Goal: Information Seeking & Learning: Learn about a topic

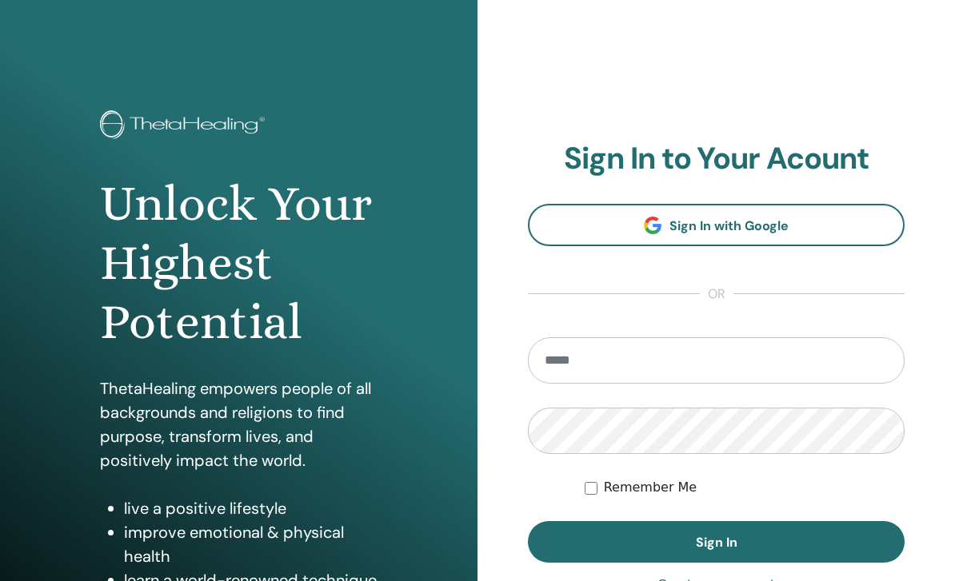
scroll to position [213, 0]
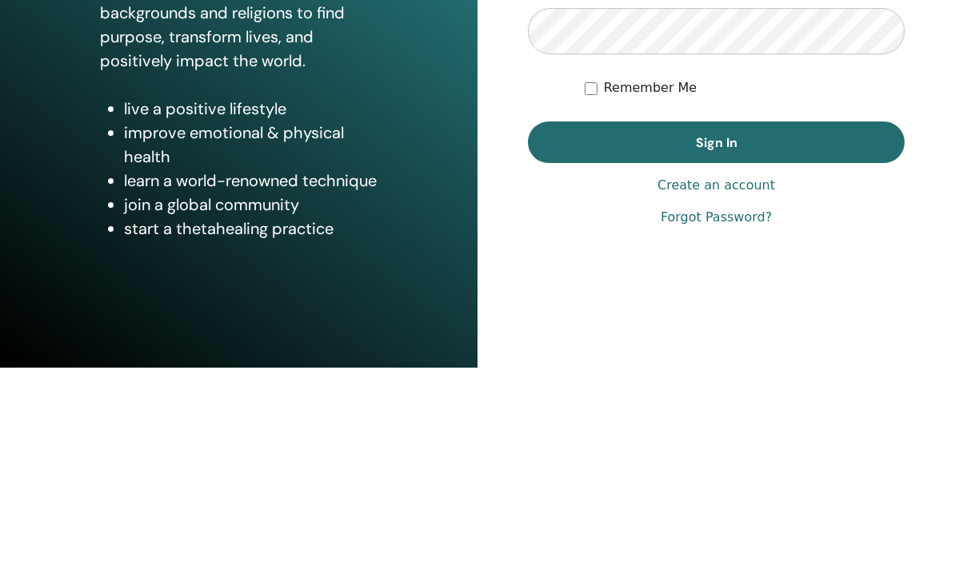
type input "**********"
click at [716, 335] on button "Sign In" at bounding box center [716, 356] width 377 height 42
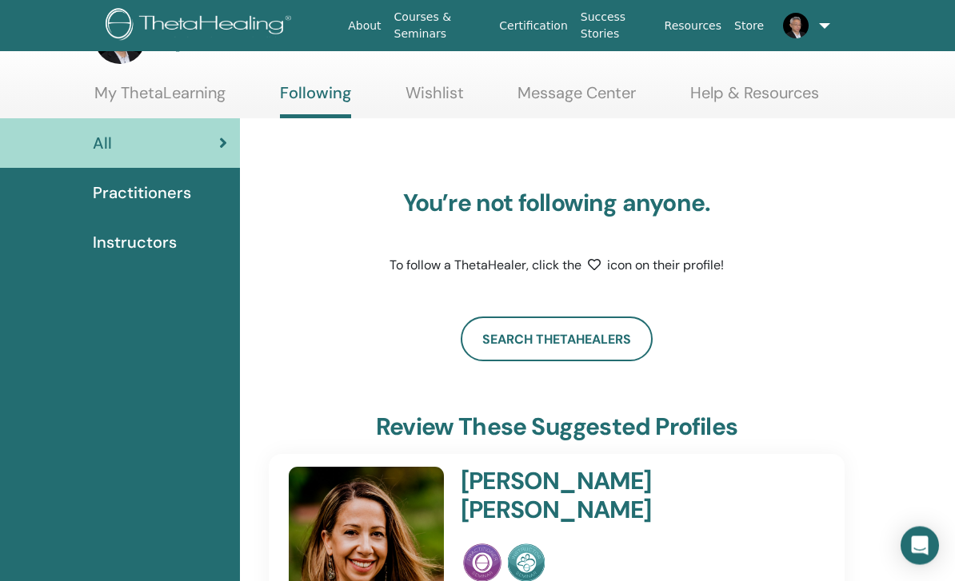
scroll to position [58, 0]
click at [118, 251] on span "Instructors" at bounding box center [135, 242] width 84 height 24
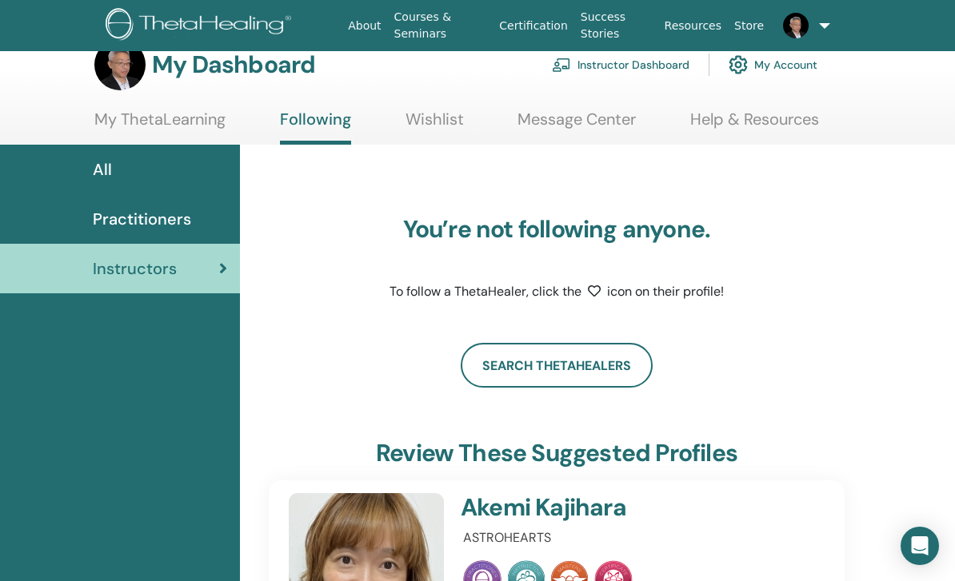
scroll to position [30, 0]
click at [114, 228] on span "Practitioners" at bounding box center [142, 220] width 98 height 24
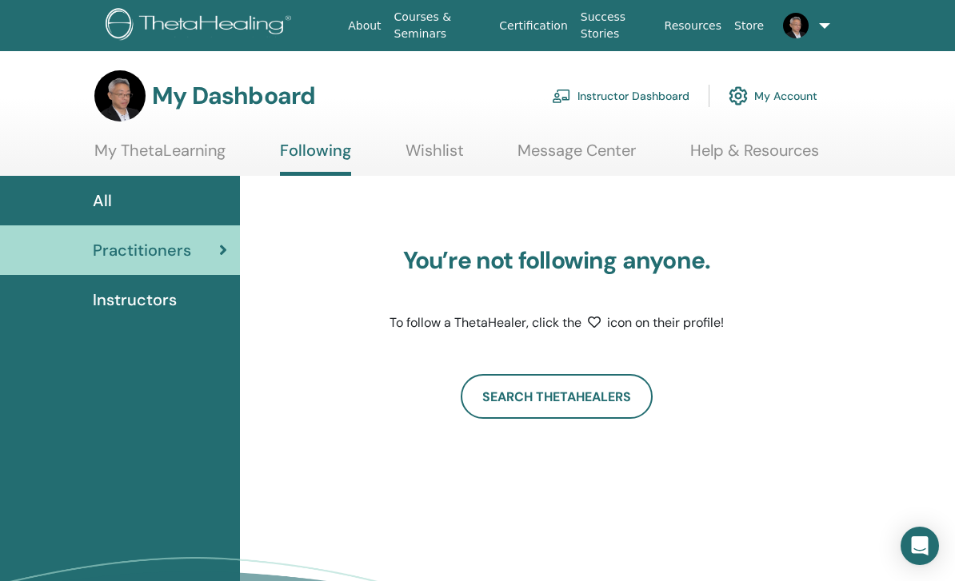
click at [796, 93] on link "My Account" at bounding box center [772, 95] width 89 height 35
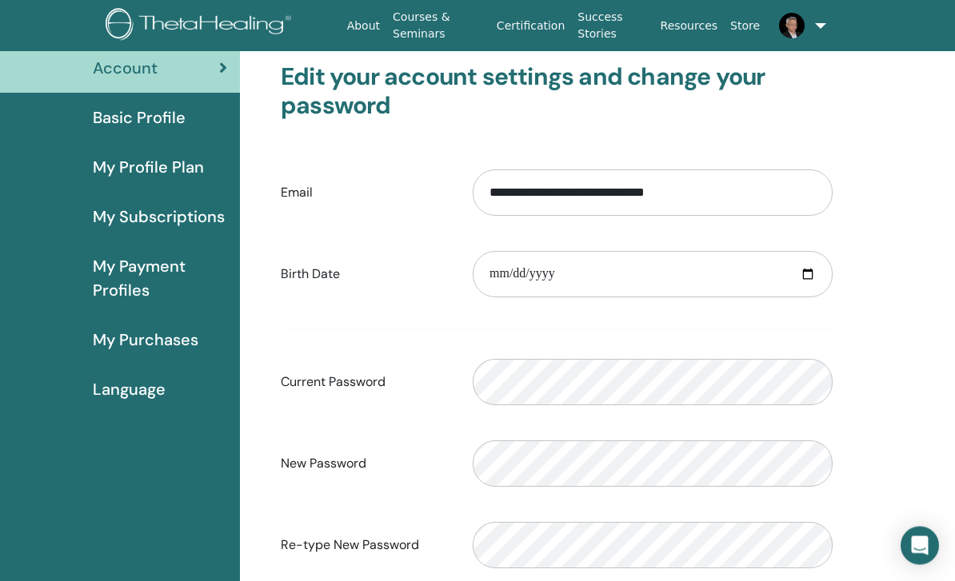
scroll to position [81, 0]
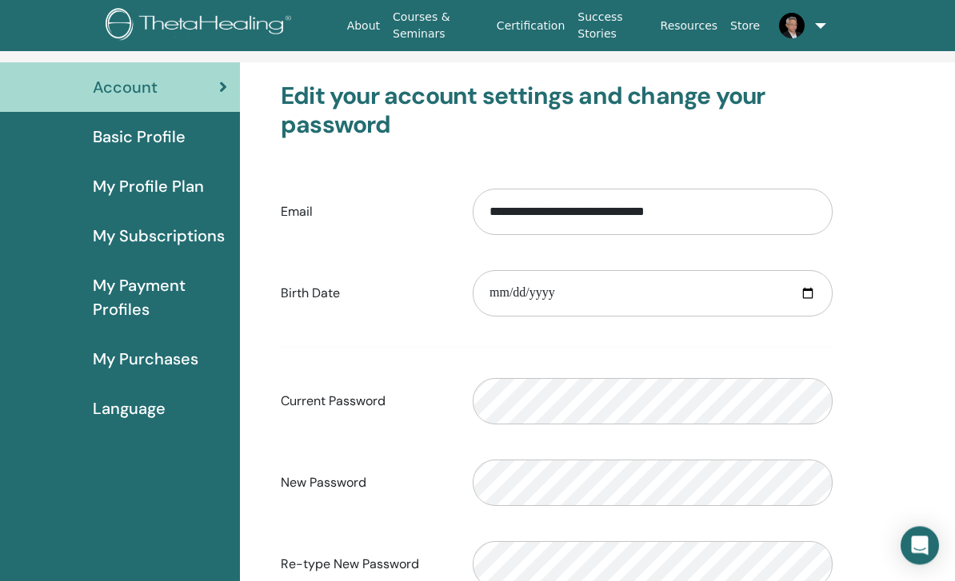
click at [119, 307] on span "My Payment Profiles" at bounding box center [160, 298] width 134 height 48
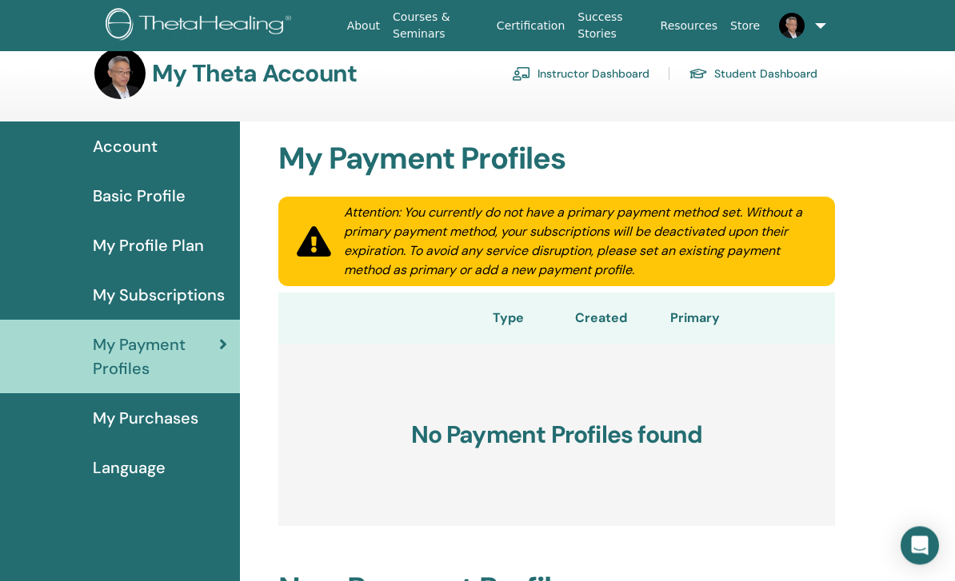
scroll to position [22, 0]
click at [109, 295] on span "My Subscriptions" at bounding box center [159, 295] width 132 height 24
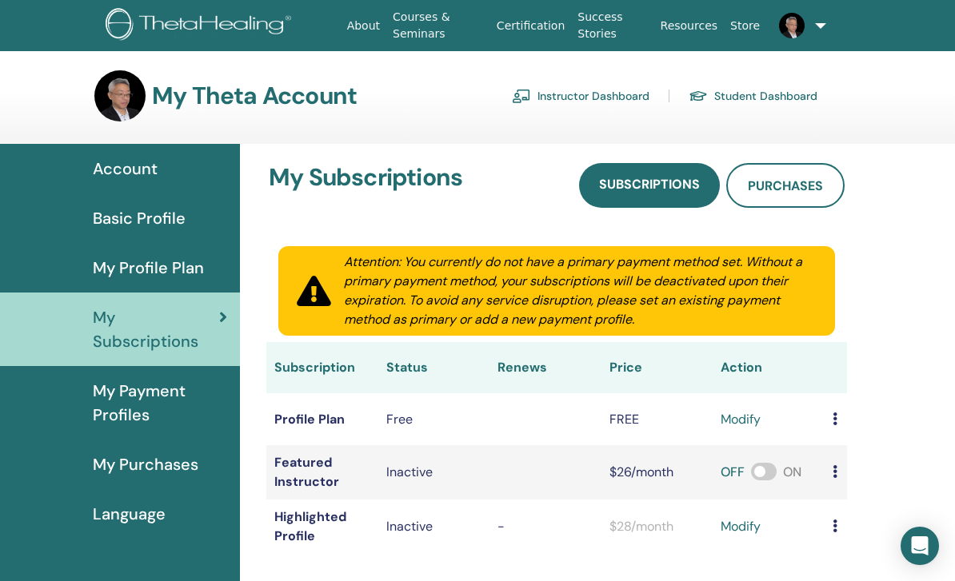
click at [810, 14] on link at bounding box center [793, 25] width 54 height 51
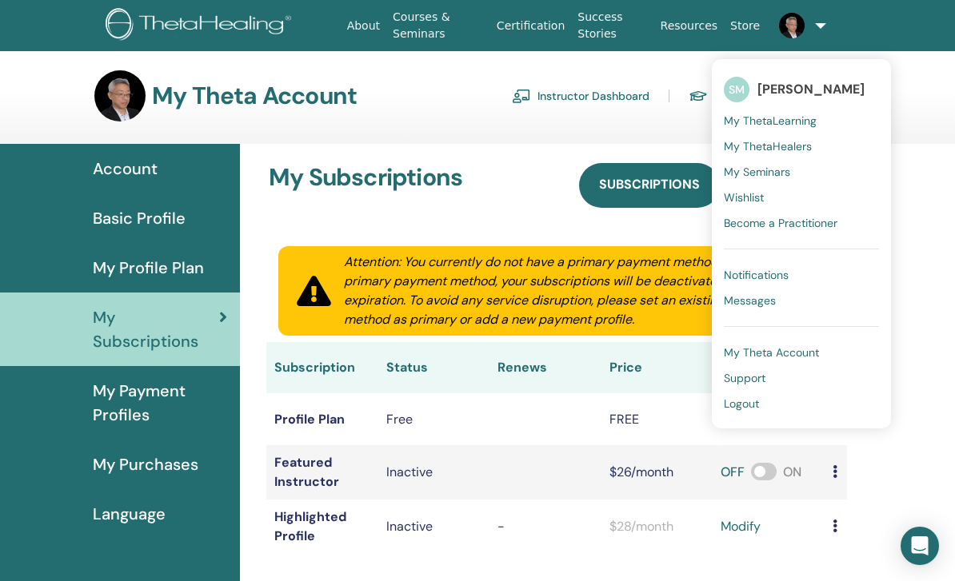
click at [926, 121] on div "My Theta Account Instructor Dashboard Student Dashboard" at bounding box center [507, 95] width 903 height 51
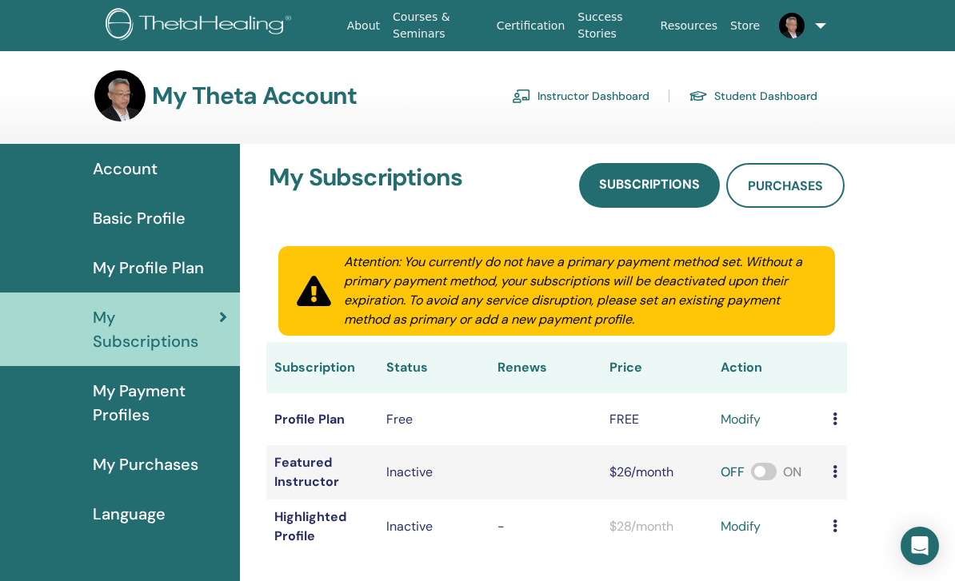
click at [815, 24] on link at bounding box center [793, 25] width 54 height 51
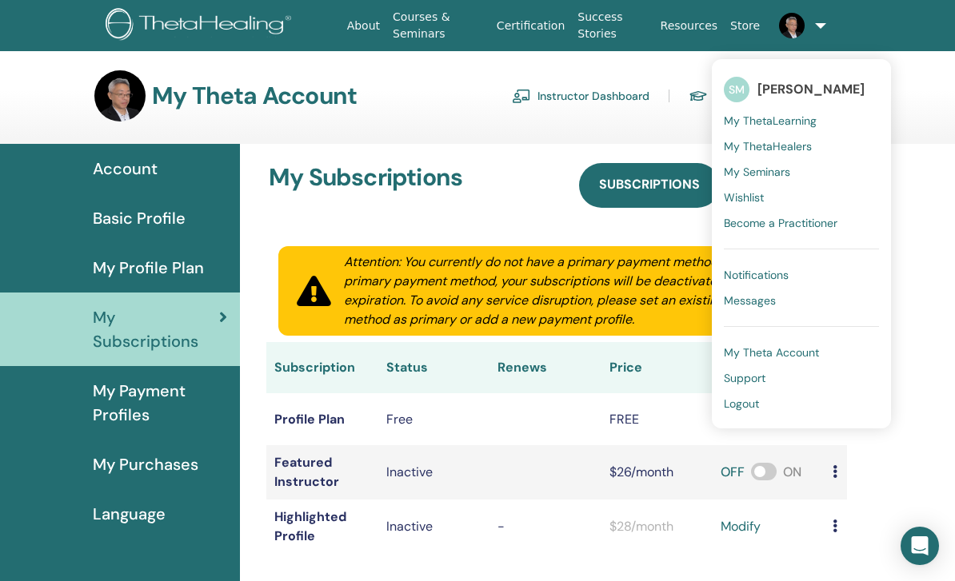
click at [740, 413] on link "Logout" at bounding box center [801, 404] width 155 height 26
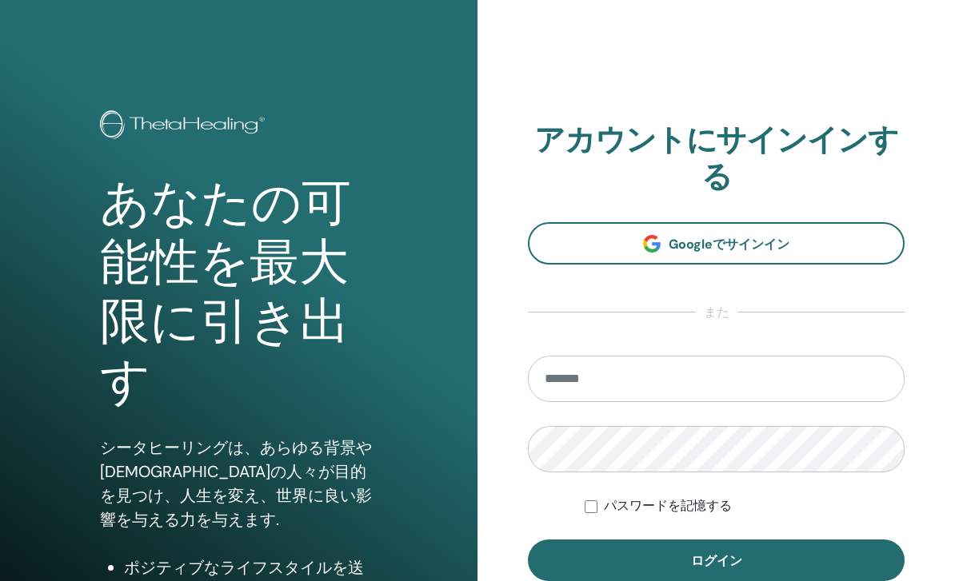
scroll to position [232, 0]
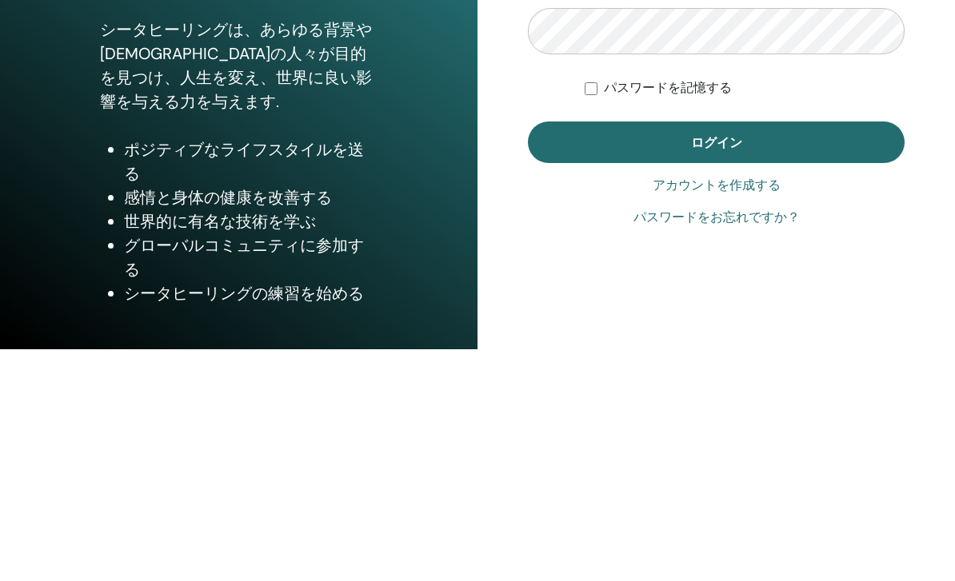
type input "**********"
click at [716, 353] on button "ログイン" at bounding box center [716, 374] width 377 height 42
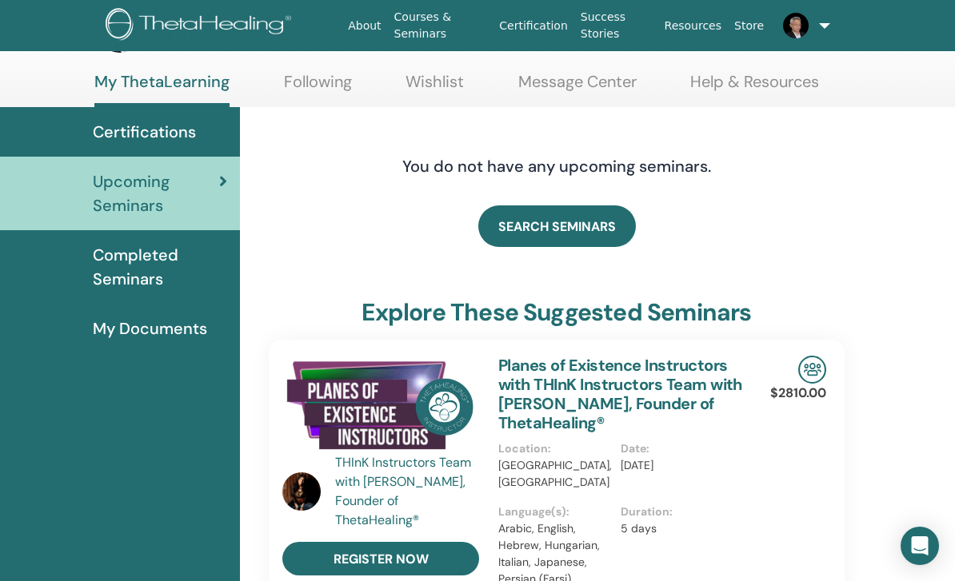
scroll to position [67, 0]
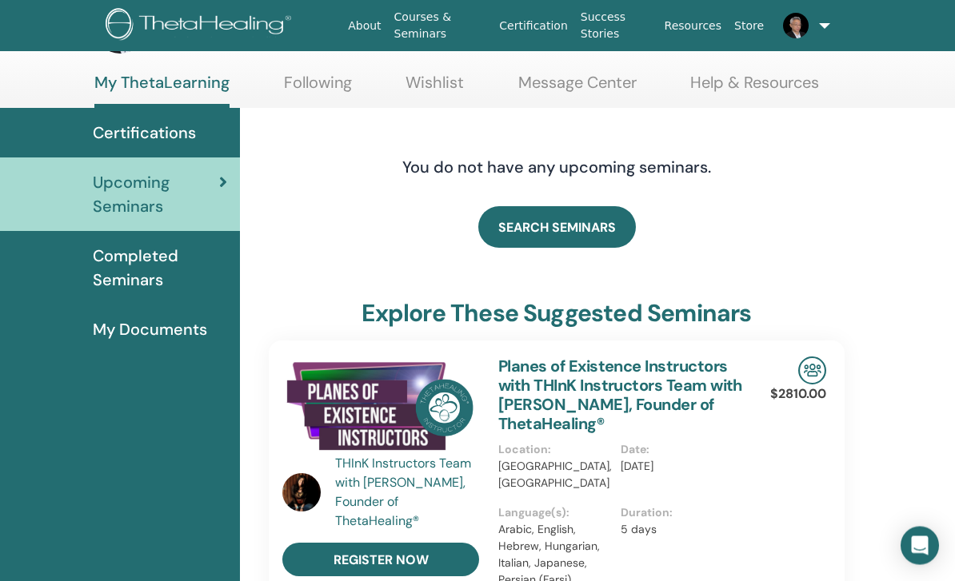
click at [106, 273] on span "Completed Seminars" at bounding box center [160, 269] width 134 height 48
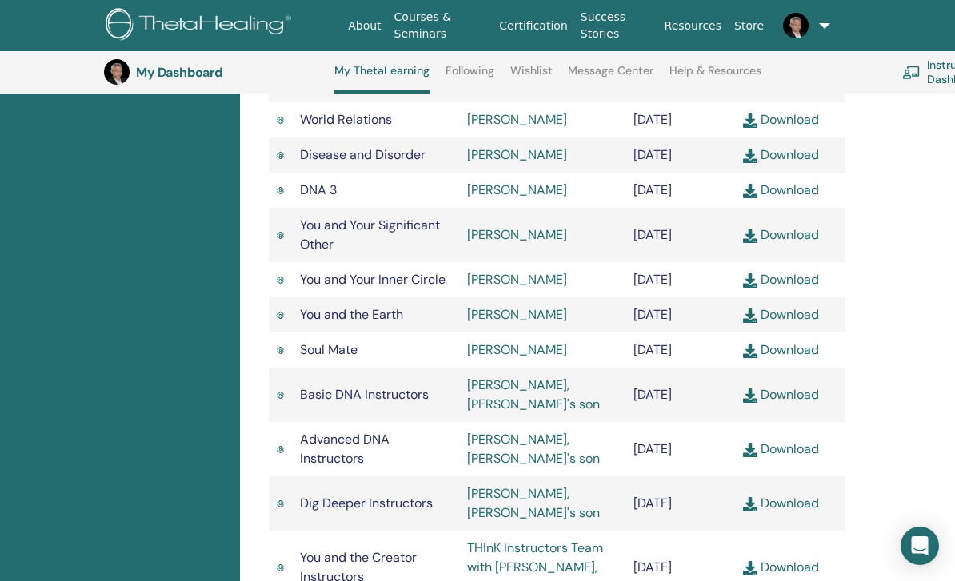
scroll to position [906, 0]
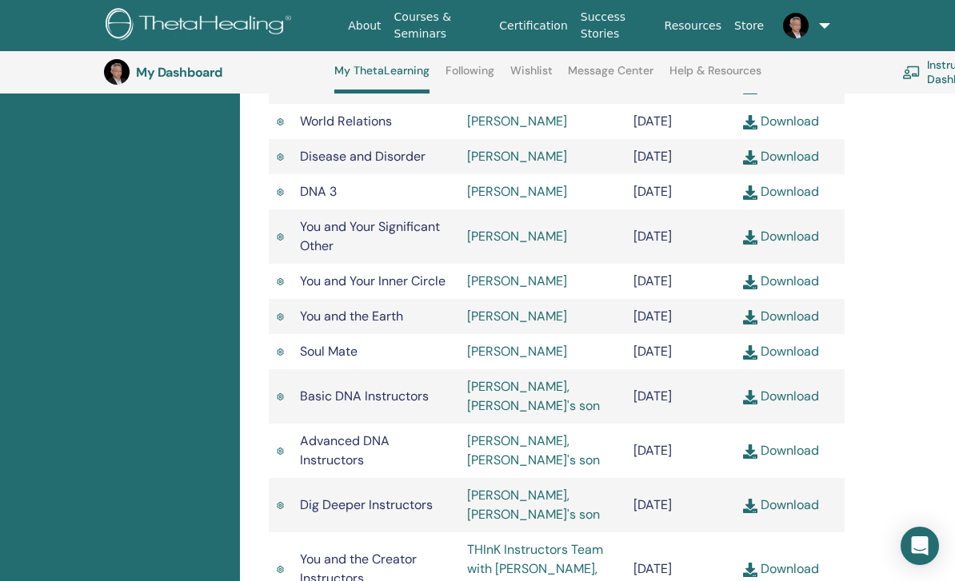
click at [880, 348] on div "Completed Seminars Below you can find your completed seminars. If you see missi…" at bounding box center [600, 147] width 720 height 1671
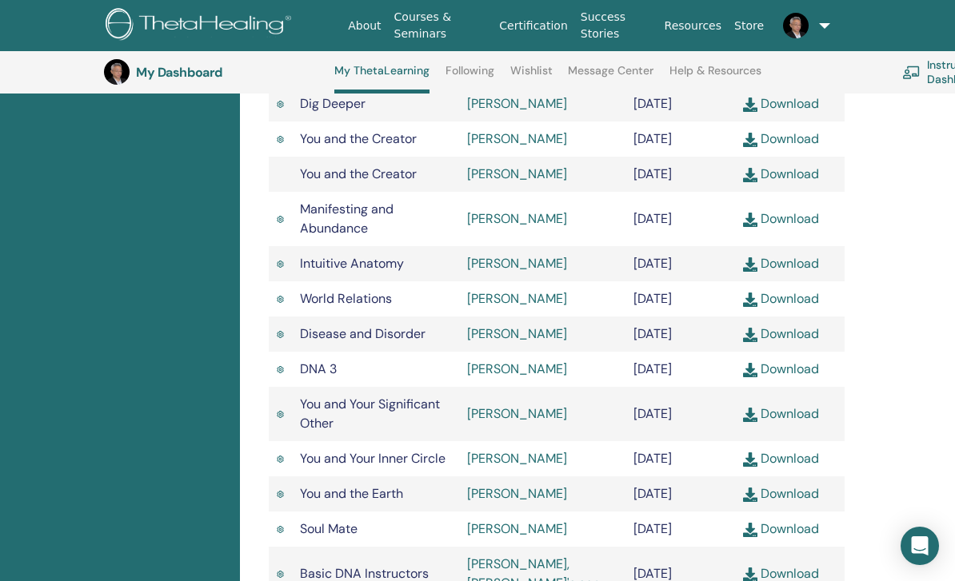
scroll to position [730, 0]
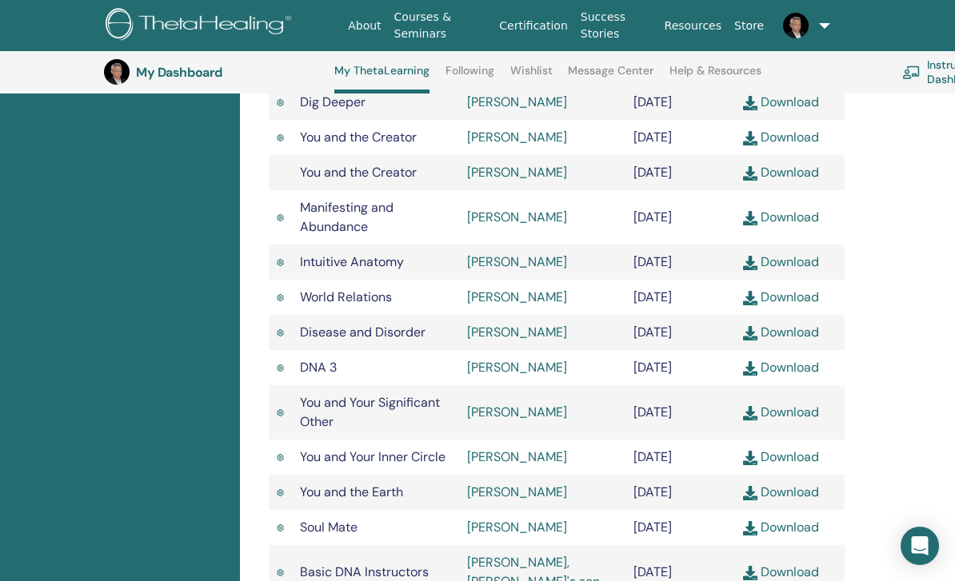
click at [806, 305] on link "Download" at bounding box center [781, 297] width 76 height 17
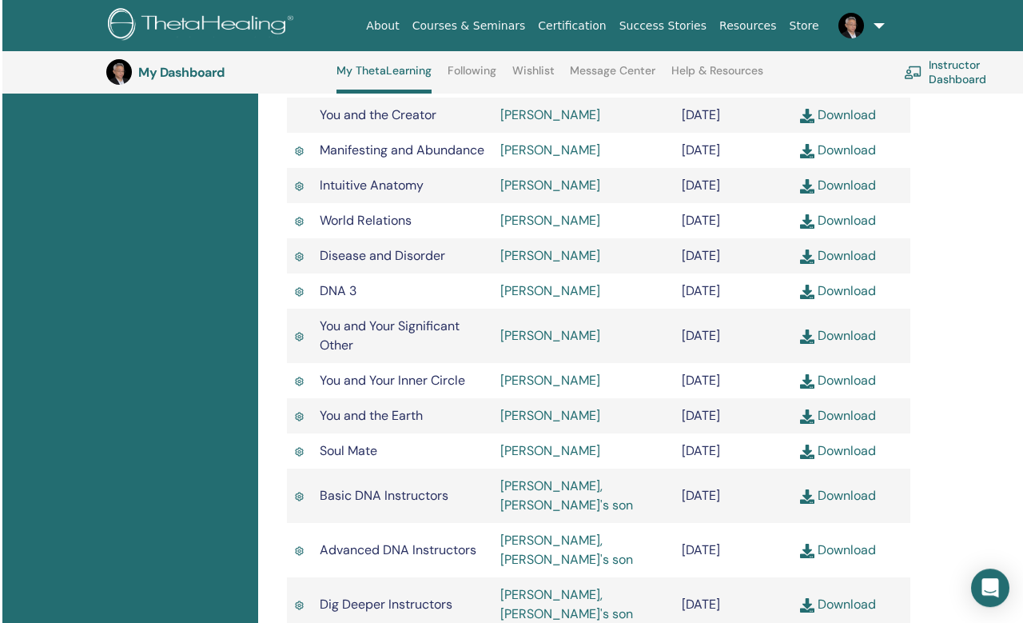
scroll to position [763, 0]
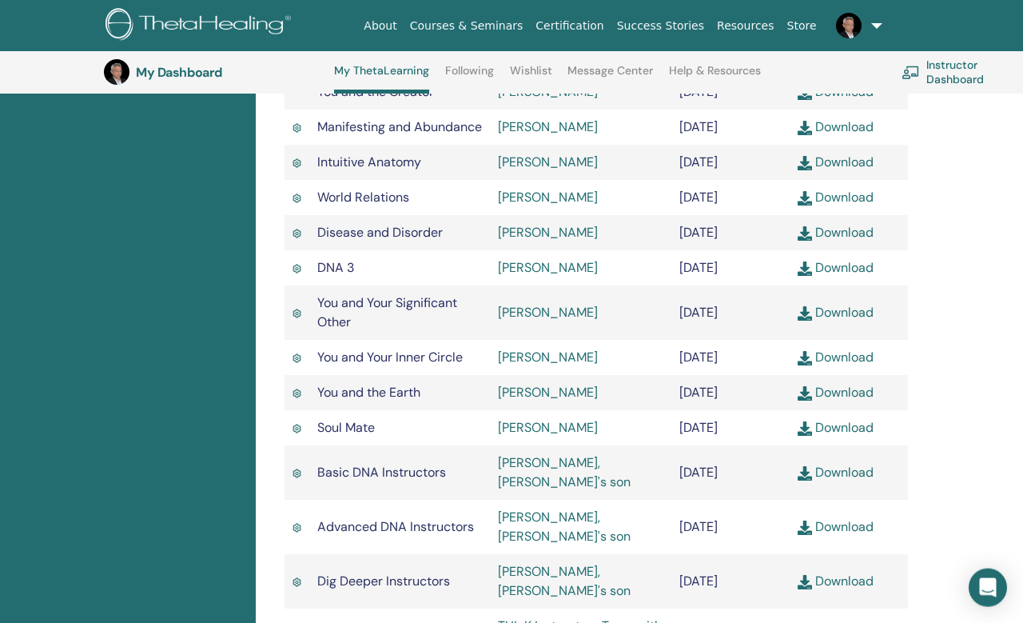
click at [863, 276] on link "Download" at bounding box center [836, 267] width 76 height 17
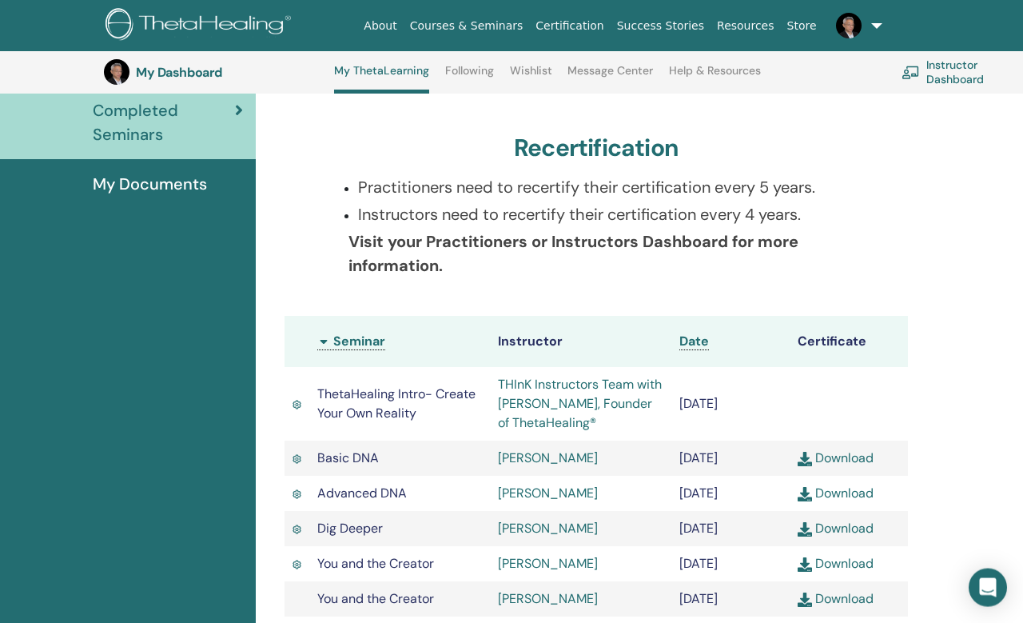
scroll to position [253, 0]
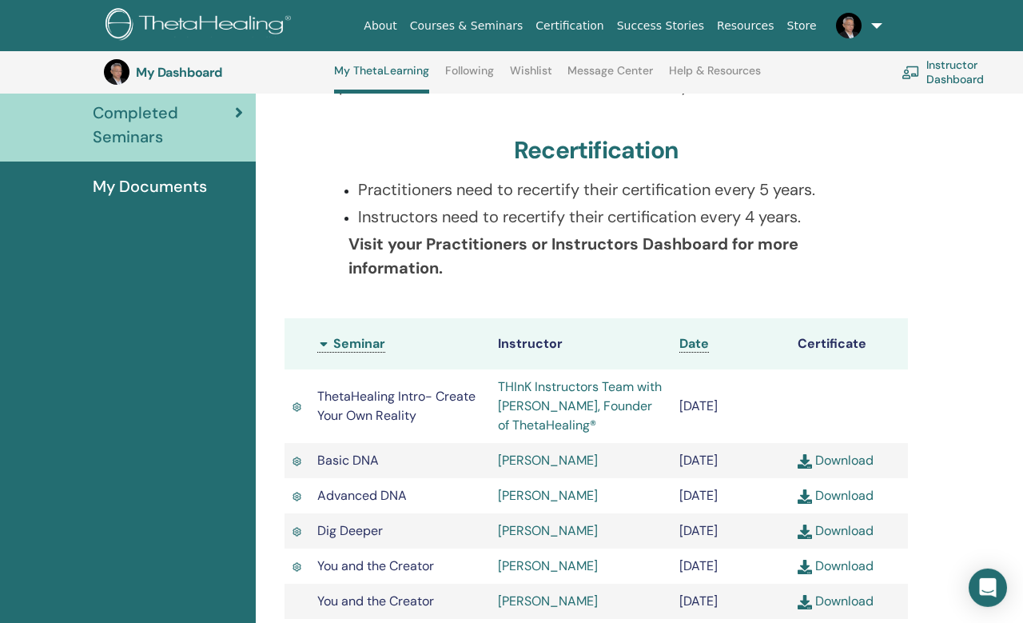
click at [138, 197] on link "My Documents" at bounding box center [128, 186] width 256 height 50
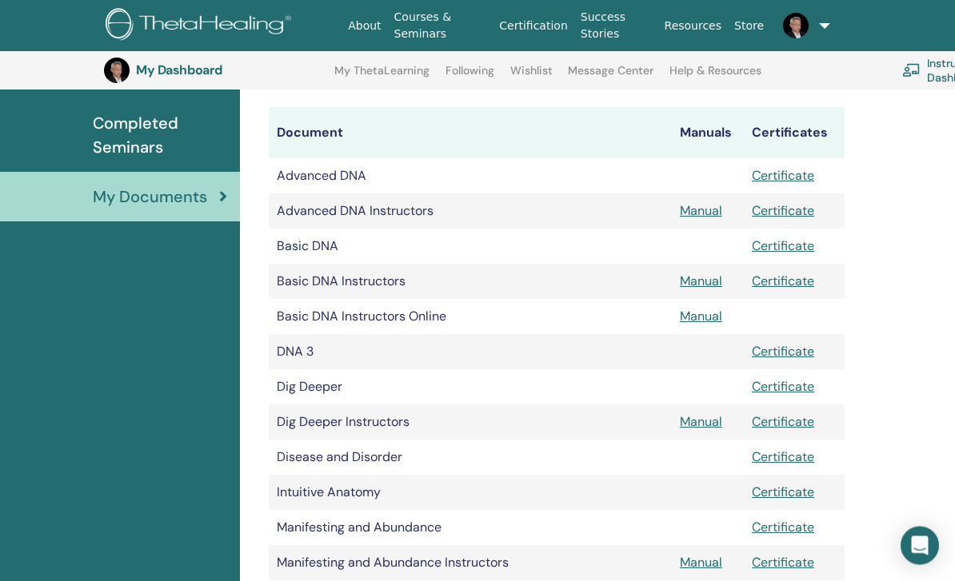
scroll to position [235, 0]
click at [704, 287] on link "Manual" at bounding box center [701, 281] width 42 height 17
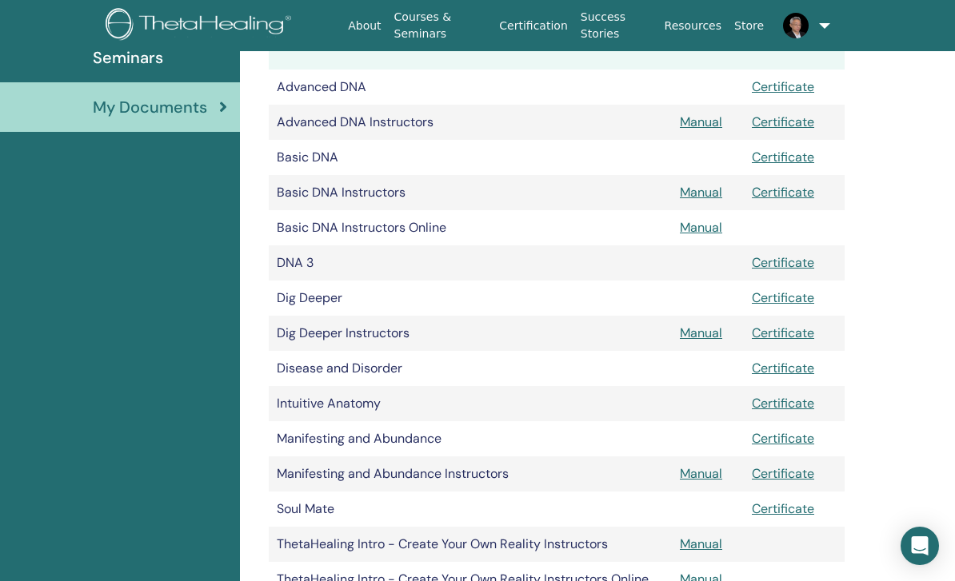
scroll to position [0, 0]
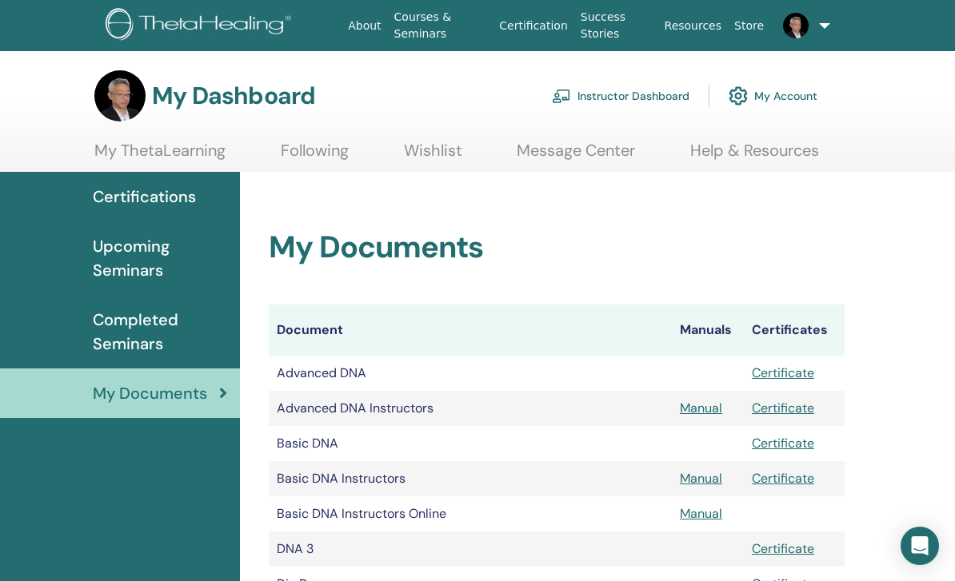
click at [823, 39] on link at bounding box center [797, 25] width 55 height 51
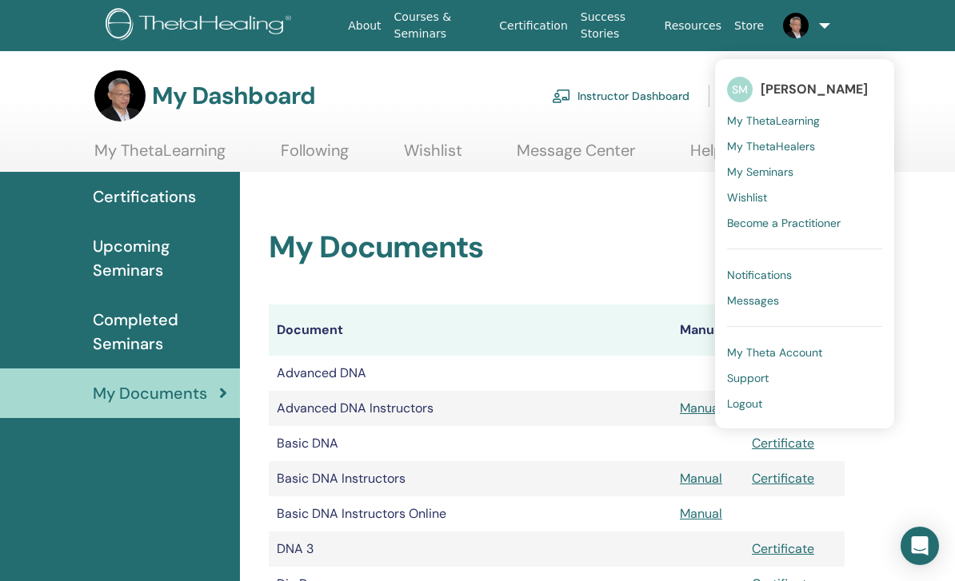
click at [746, 405] on span "Logout" at bounding box center [744, 404] width 35 height 14
